Goal: Information Seeking & Learning: Learn about a topic

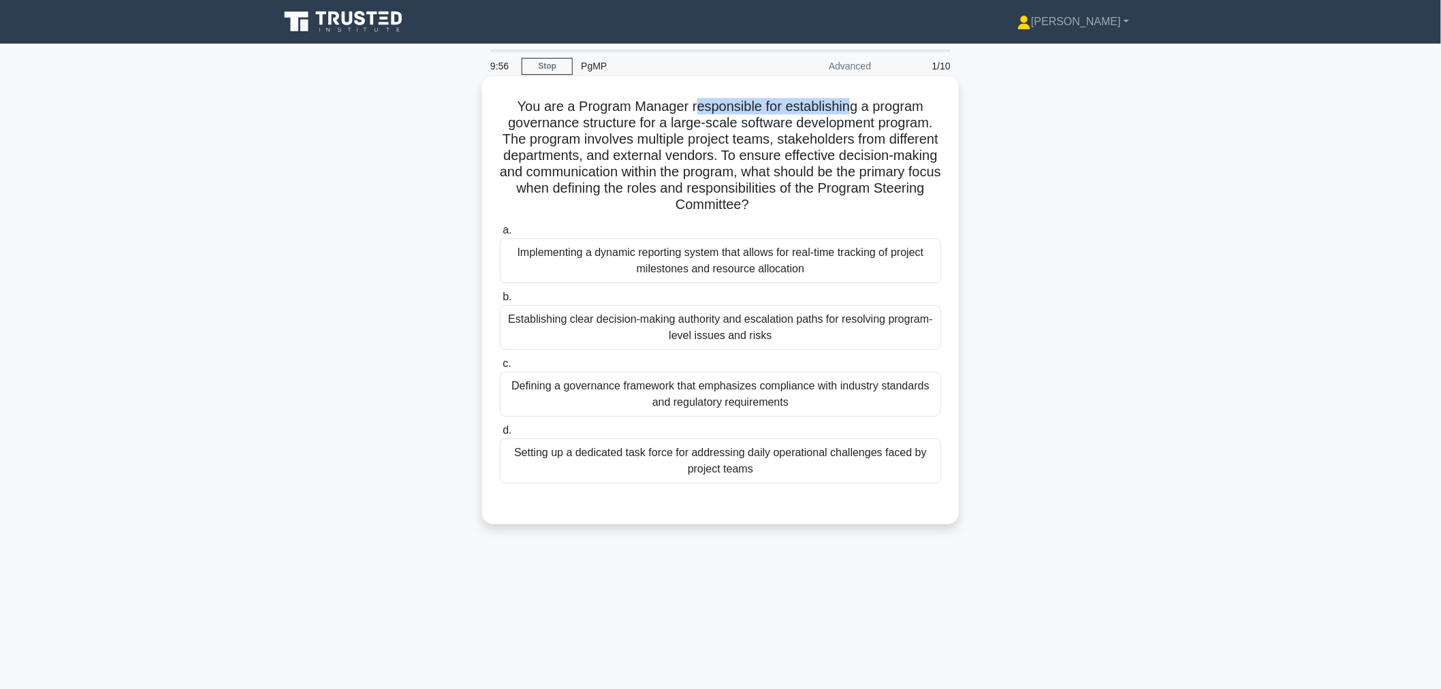
drag, startPoint x: 693, startPoint y: 108, endPoint x: 851, endPoint y: 109, distance: 158.7
click at [851, 109] on h5 "You are a Program Manager responsible for establishing a program governance str…" at bounding box center [721, 156] width 444 height 116
drag, startPoint x: 654, startPoint y: 123, endPoint x: 859, endPoint y: 121, distance: 205.7
click at [872, 121] on h5 "You are a Program Manager responsible for establishing a program governance str…" at bounding box center [721, 156] width 444 height 116
drag, startPoint x: 584, startPoint y: 133, endPoint x: 813, endPoint y: 135, distance: 228.8
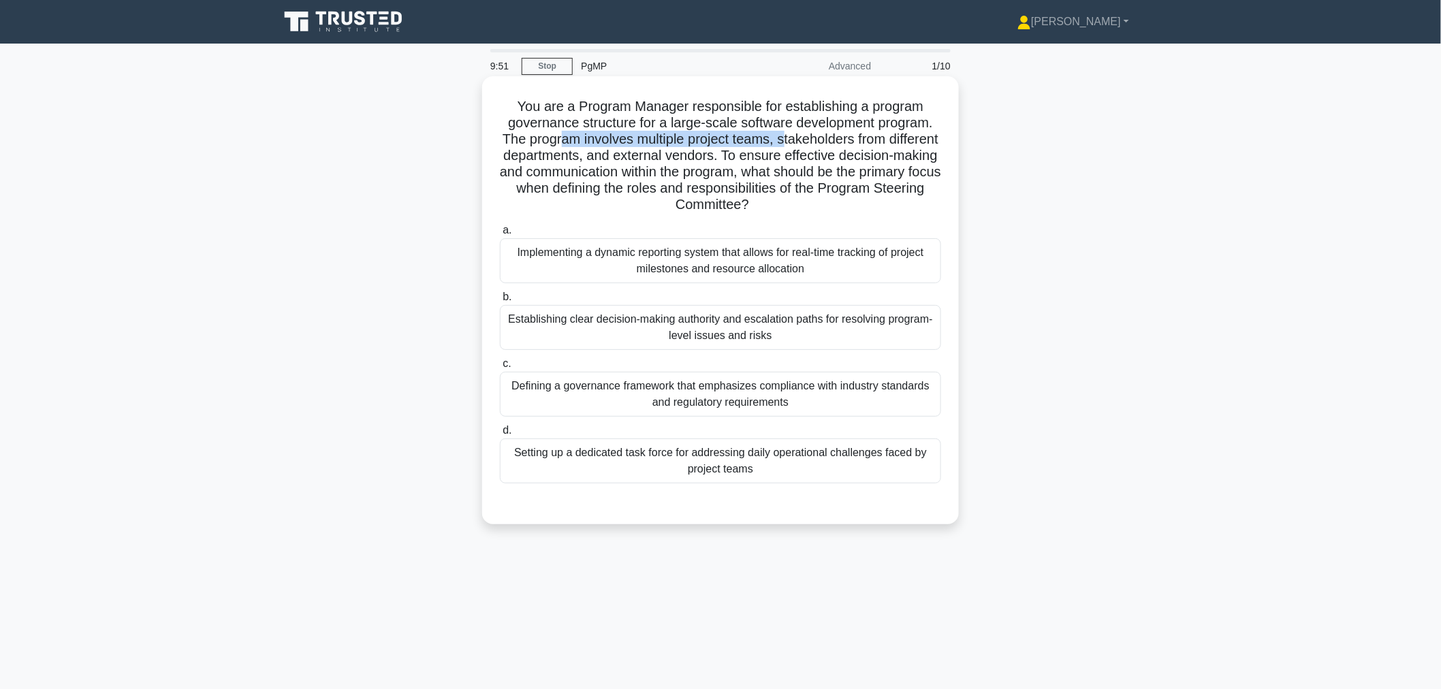
click at [813, 135] on h5 "You are a Program Manager responsible for establishing a program governance str…" at bounding box center [721, 156] width 444 height 116
drag, startPoint x: 672, startPoint y: 157, endPoint x: 701, endPoint y: 157, distance: 30.0
click at [701, 157] on h5 "You are a Program Manager responsible for establishing a program governance str…" at bounding box center [721, 156] width 444 height 116
drag, startPoint x: 539, startPoint y: 176, endPoint x: 854, endPoint y: 172, distance: 314.7
click at [854, 172] on h5 "You are a Program Manager responsible for establishing a program governance str…" at bounding box center [721, 156] width 444 height 116
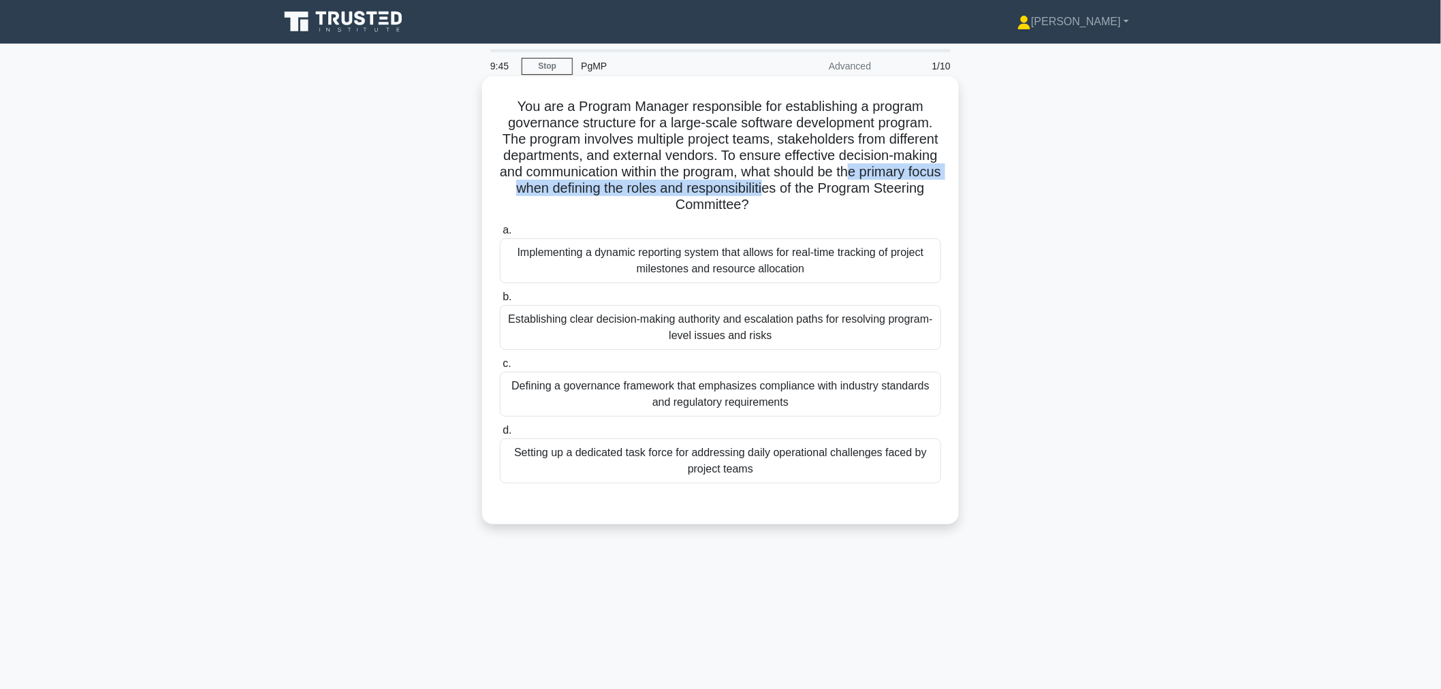
drag, startPoint x: 693, startPoint y: 186, endPoint x: 887, endPoint y: 185, distance: 194.1
click at [887, 185] on h5 "You are a Program Manager responsible for establishing a program governance str…" at bounding box center [721, 156] width 444 height 116
drag, startPoint x: 630, startPoint y: 207, endPoint x: 772, endPoint y: 205, distance: 142.4
click at [772, 205] on h5 "You are a Program Manager responsible for establishing a program governance str…" at bounding box center [721, 156] width 444 height 116
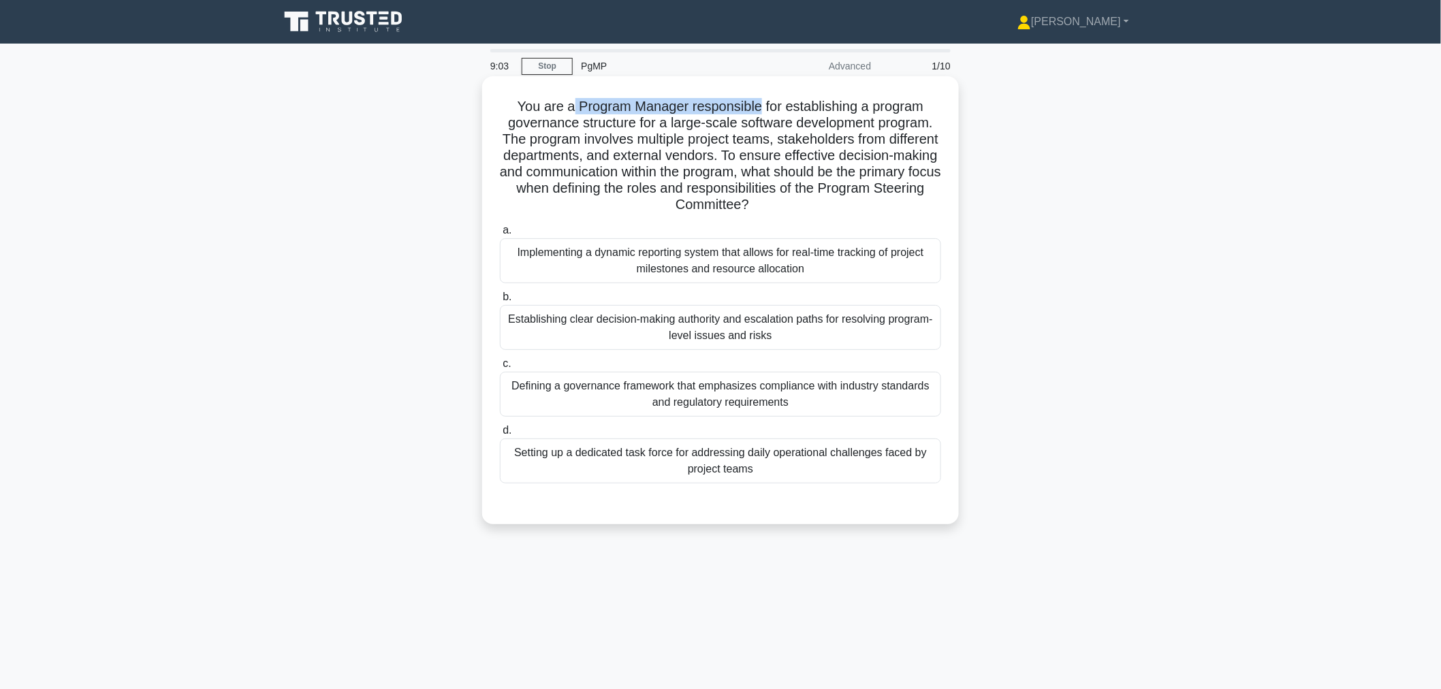
drag, startPoint x: 571, startPoint y: 107, endPoint x: 761, endPoint y: 112, distance: 190.8
click at [761, 112] on h5 "You are a Program Manager responsible for establishing a program governance str…" at bounding box center [721, 156] width 444 height 116
click at [564, 104] on h5 "You are a Program Manager responsible for establishing a program governance str…" at bounding box center [721, 156] width 444 height 116
drag, startPoint x: 629, startPoint y: 104, endPoint x: 761, endPoint y: 110, distance: 132.2
click at [761, 110] on h5 "You are a Program Manager responsible for establishing a program governance str…" at bounding box center [721, 156] width 444 height 116
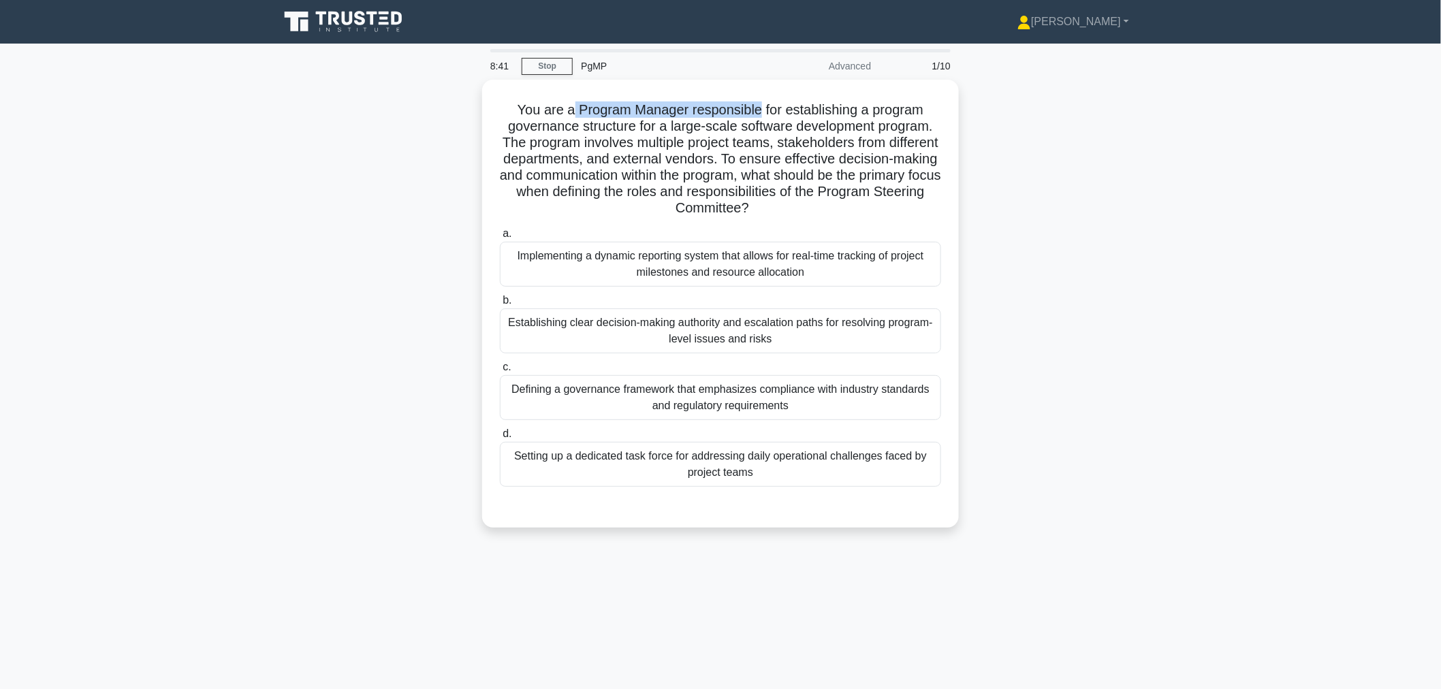
click at [349, 17] on icon at bounding box center [344, 22] width 131 height 26
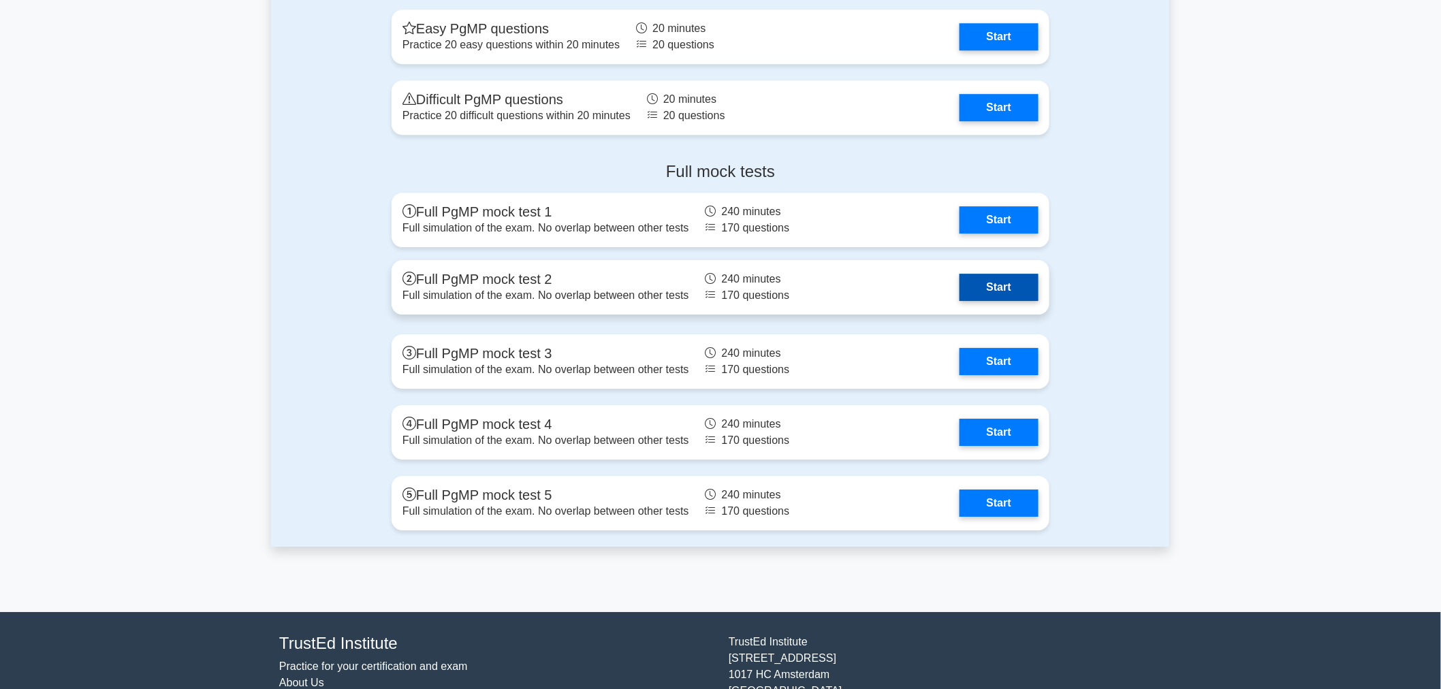
scroll to position [1664, 0]
